Goal: Task Accomplishment & Management: Use online tool/utility

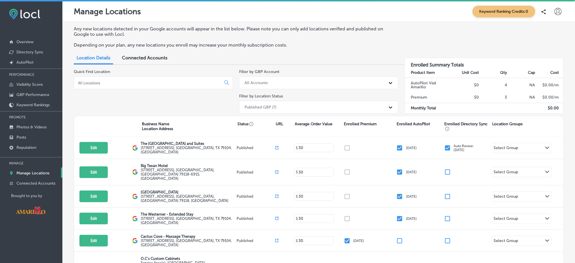
scroll to position [59, 0]
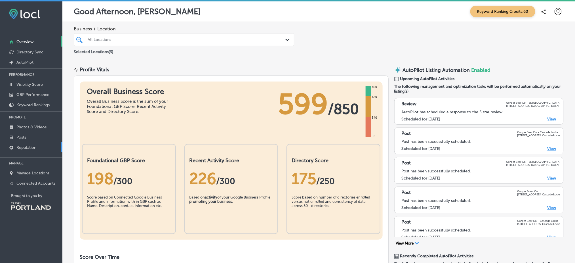
click at [47, 143] on link "Reputation" at bounding box center [31, 147] width 62 height 10
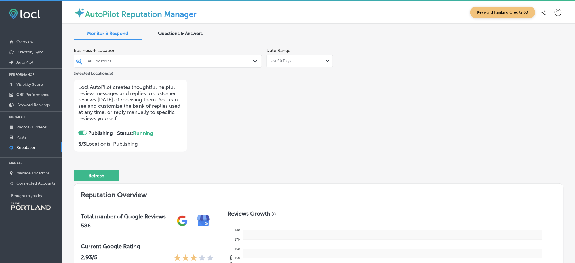
checkbox input "true"
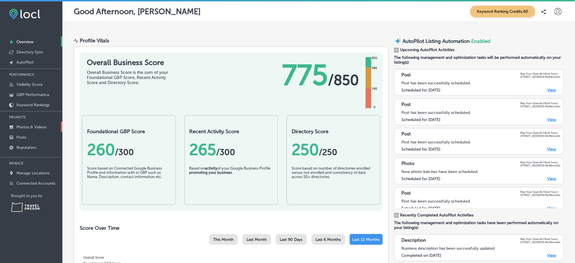
click at [25, 126] on p "Photos & Videos" at bounding box center [31, 126] width 30 height 5
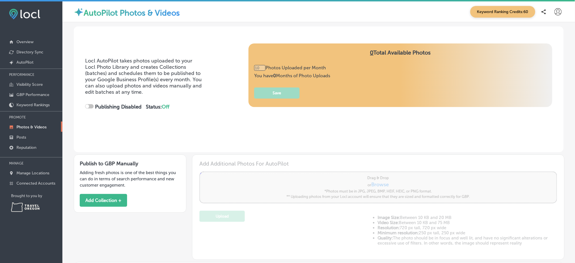
type input "0"
checkbox input "true"
type input "5"
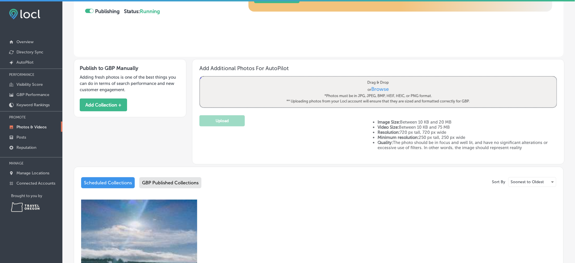
scroll to position [192, 0]
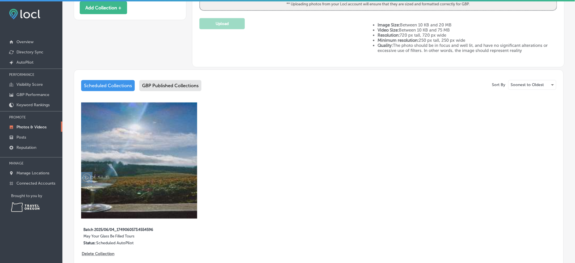
click at [162, 83] on div "GBP Published Collections" at bounding box center [170, 85] width 62 height 11
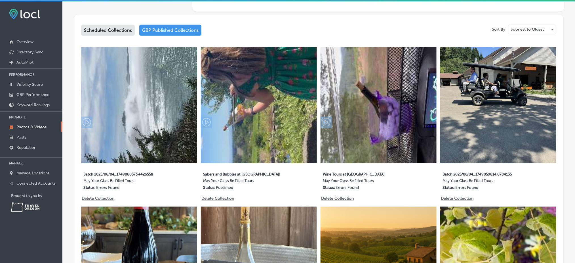
scroll to position [248, 0]
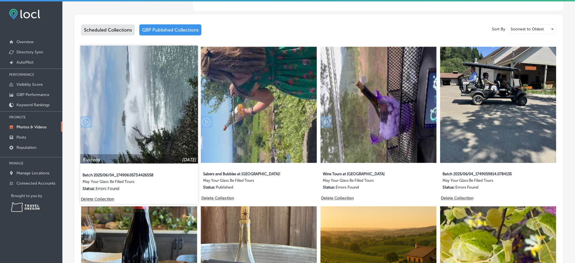
click at [127, 98] on img at bounding box center [139, 105] width 118 height 118
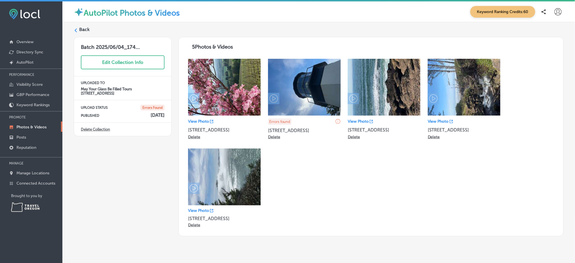
click at [84, 28] on label "Back" at bounding box center [84, 29] width 10 height 6
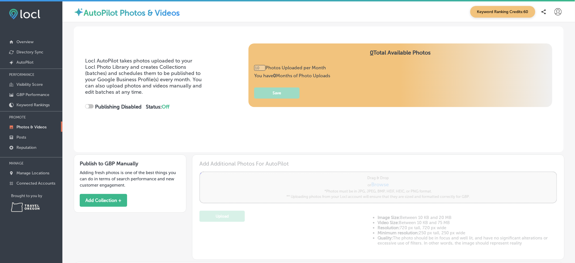
type input "5"
checkbox input "true"
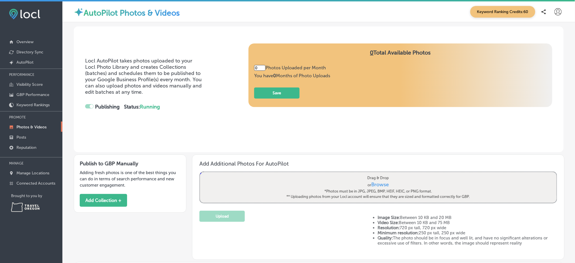
type input "5"
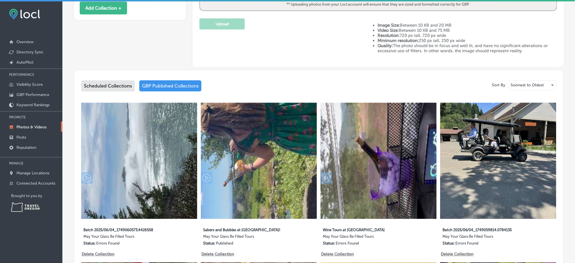
scroll to position [193, 0]
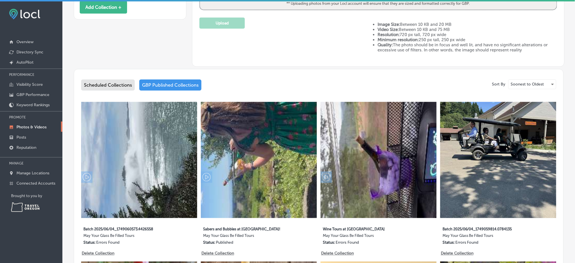
click at [97, 80] on div "Scheduled Collections" at bounding box center [108, 84] width 54 height 11
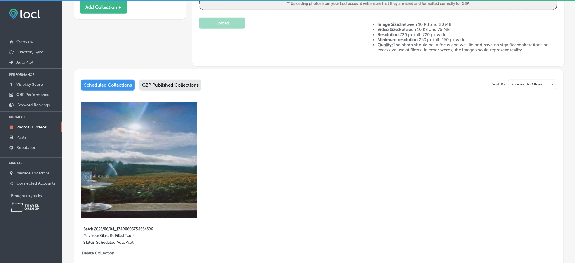
scroll to position [239, 0]
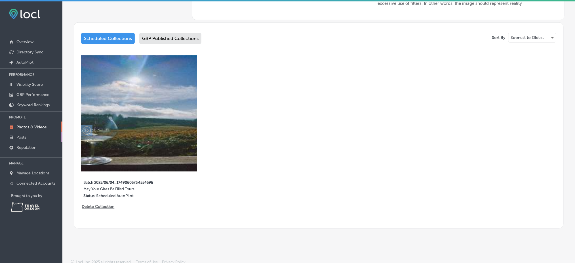
click at [28, 132] on link "Posts" at bounding box center [31, 137] width 62 height 10
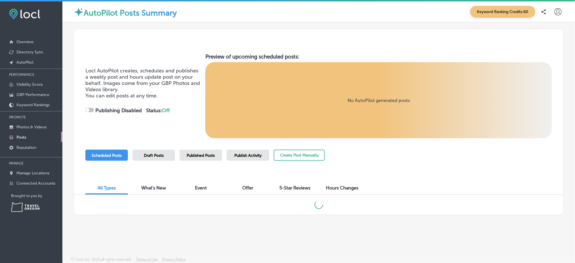
checkbox input "true"
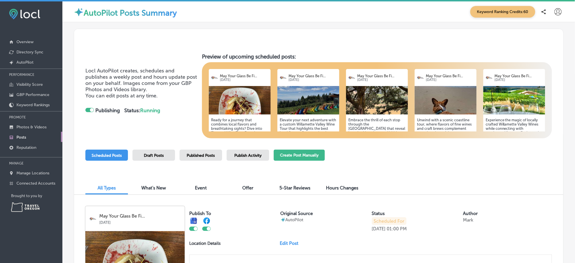
click at [299, 151] on button "Create Post Manually" at bounding box center [299, 154] width 51 height 11
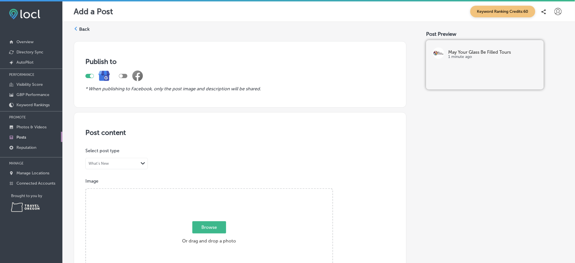
click at [82, 29] on label "Back" at bounding box center [84, 29] width 10 height 6
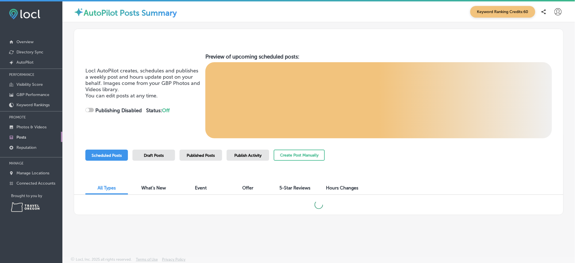
checkbox input "true"
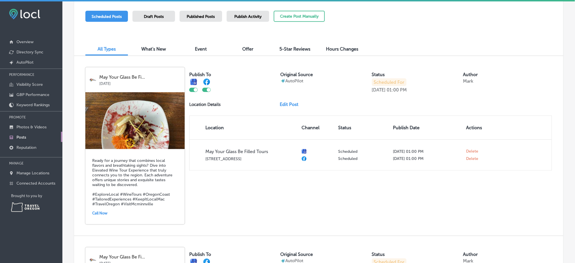
scroll to position [140, 0]
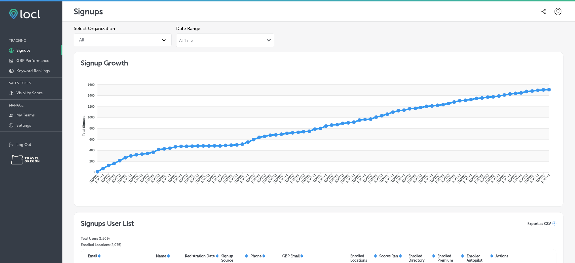
click at [118, 35] on div "All" at bounding box center [117, 40] width 83 height 10
click at [120, 69] on div "Travel Oregon" at bounding box center [123, 67] width 98 height 10
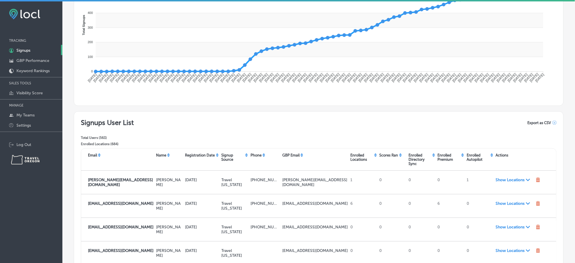
scroll to position [105, 0]
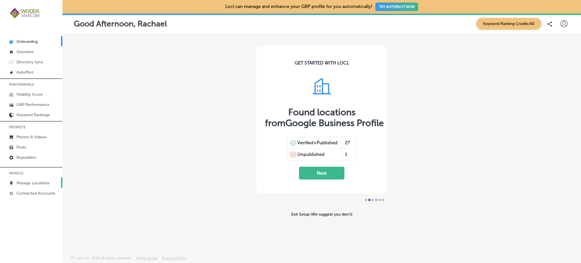
click at [31, 180] on p "Manage Locations" at bounding box center [32, 182] width 33 height 5
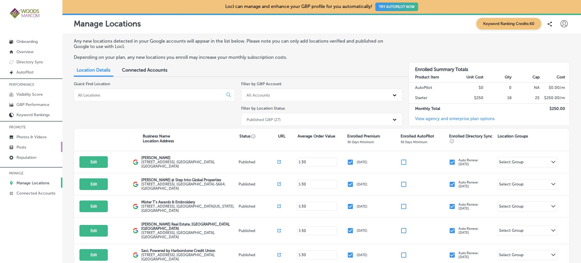
click at [23, 145] on p "Posts" at bounding box center [21, 147] width 10 height 5
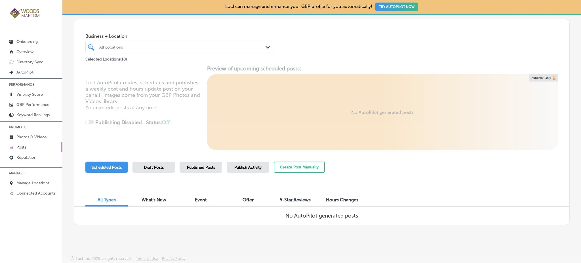
click at [202, 166] on span "Published Posts" at bounding box center [201, 167] width 28 height 5
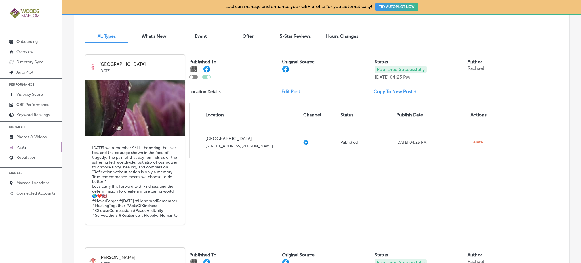
scroll to position [151, 0]
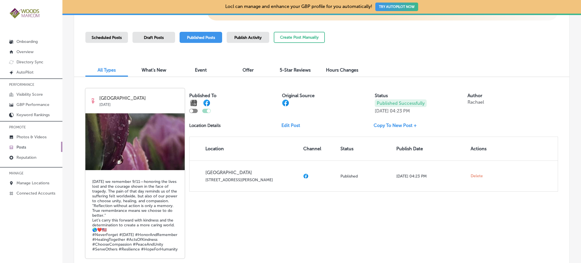
click at [382, 125] on link "Copy To New Post +" at bounding box center [397, 125] width 48 height 5
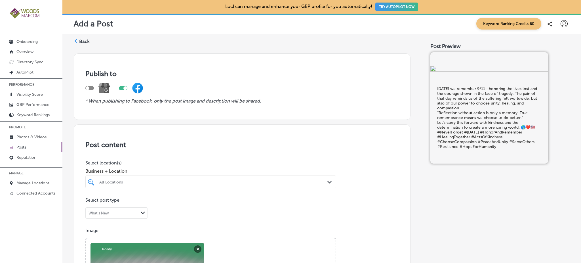
click at [89, 86] on div at bounding box center [89, 88] width 9 height 4
checkbox input "true"
click at [124, 87] on div at bounding box center [125, 88] width 4 height 4
checkbox input "false"
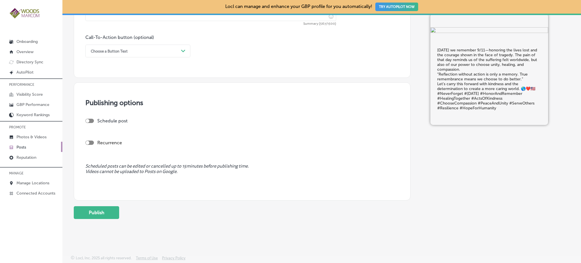
scroll to position [405, 0]
click at [45, 145] on link "Posts" at bounding box center [31, 147] width 62 height 10
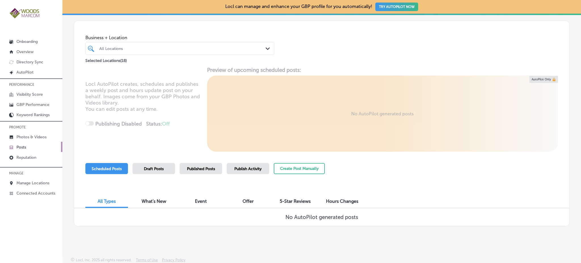
scroll to position [22, 0]
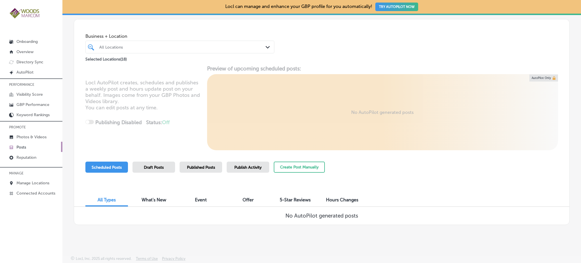
click at [198, 167] on span "Published Posts" at bounding box center [201, 167] width 28 height 5
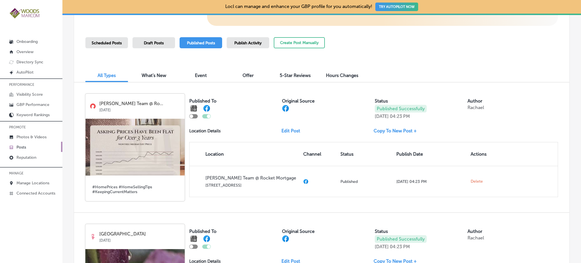
scroll to position [140, 0]
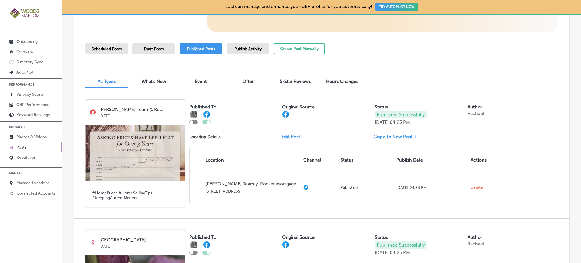
click at [380, 139] on link "Copy To New Post +" at bounding box center [397, 136] width 48 height 5
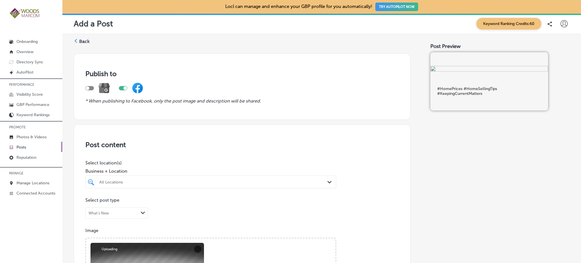
click at [92, 88] on div at bounding box center [89, 88] width 9 height 4
checkbox input "true"
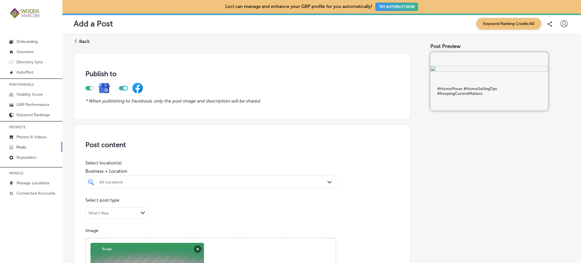
click at [124, 88] on div at bounding box center [125, 88] width 4 height 4
checkbox input "false"
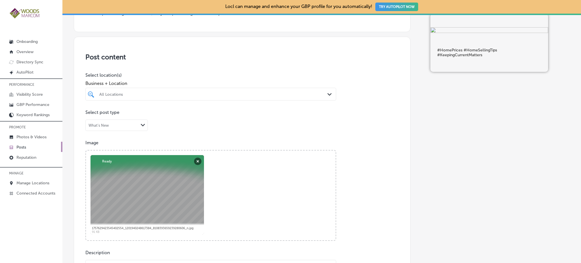
scroll to position [111, 0]
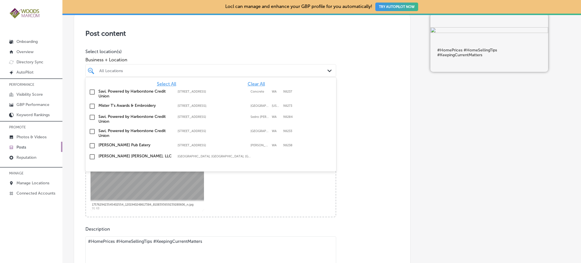
click at [328, 69] on polygon at bounding box center [329, 70] width 4 height 3
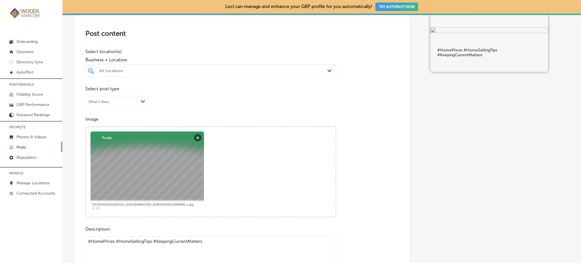
click at [354, 107] on div "Post content Select location(s) Business + Location All Locations Path Created …" at bounding box center [242, 192] width 337 height 359
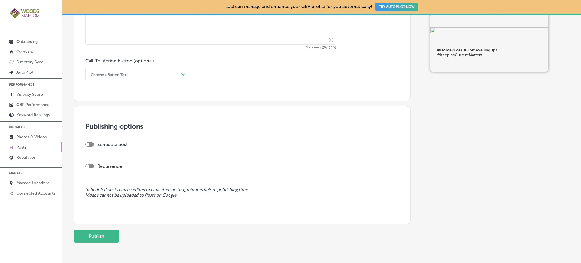
scroll to position [382, 0]
click at [30, 144] on link "Posts" at bounding box center [31, 147] width 62 height 10
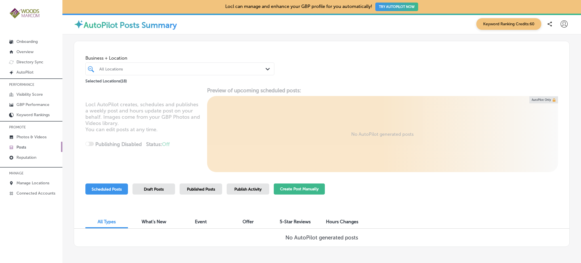
click at [303, 192] on button "Create Post Manually" at bounding box center [299, 188] width 51 height 11
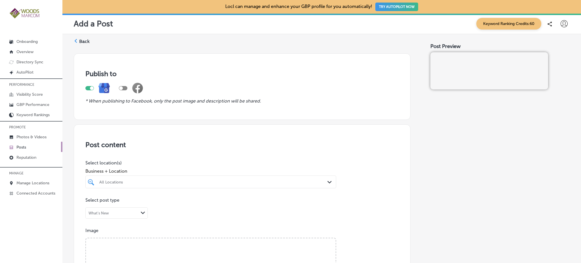
click at [125, 88] on div at bounding box center [123, 88] width 9 height 4
checkbox input "true"
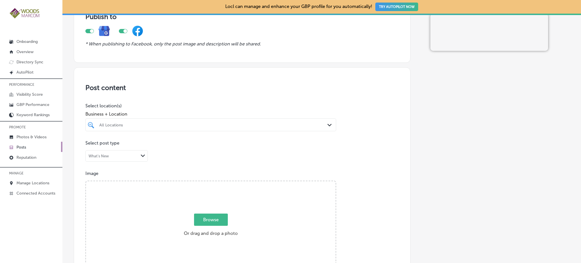
scroll to position [57, 0]
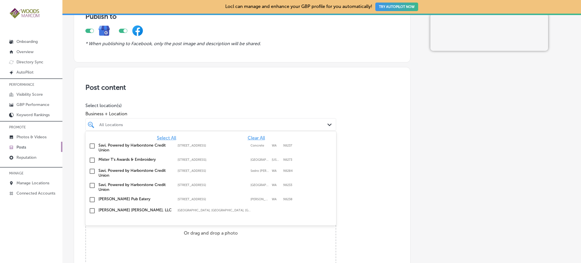
click at [297, 126] on div "All Locations" at bounding box center [213, 124] width 229 height 5
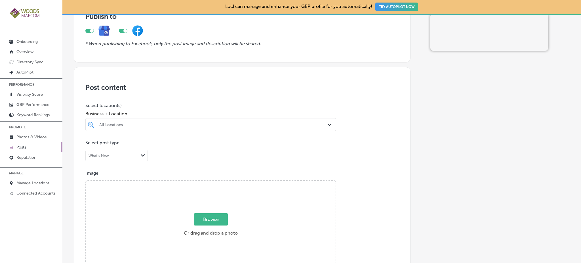
click at [263, 85] on h3 "Post content" at bounding box center [241, 87] width 313 height 8
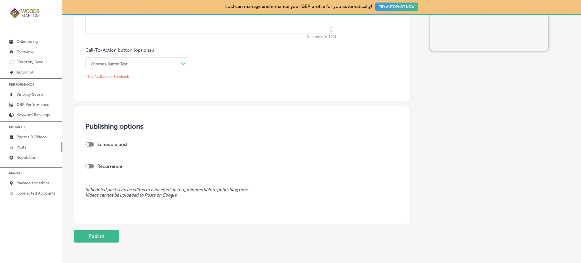
scroll to position [392, 0]
